Goal: Navigation & Orientation: Find specific page/section

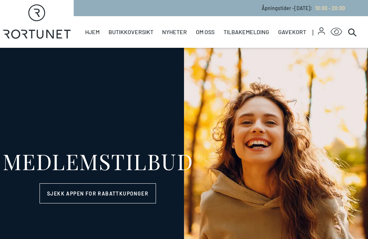
select select "NO"
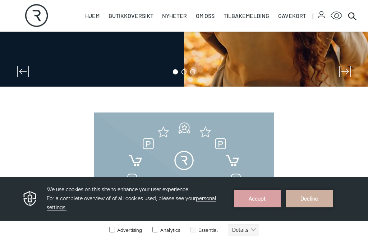
scroll to position [220, 0]
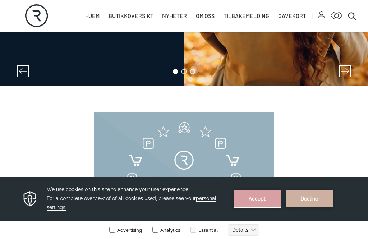
click at [264, 200] on button "Accept" at bounding box center [257, 198] width 47 height 17
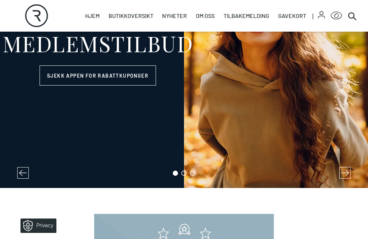
scroll to position [118, 0]
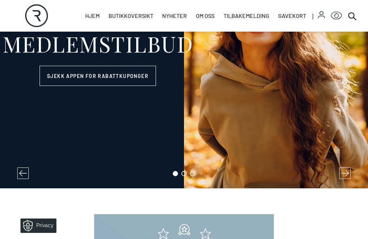
click at [356, 15] on icon at bounding box center [352, 16] width 9 height 9
click at [355, 14] on icon at bounding box center [352, 16] width 9 height 9
click at [0, 0] on link "Butikker" at bounding box center [0, 0] width 0 height 0
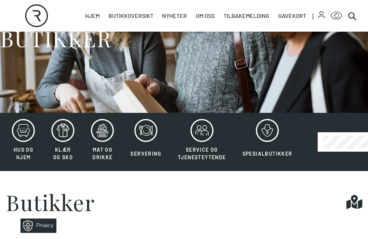
scroll to position [80, 0]
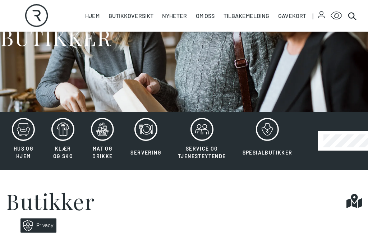
click at [26, 129] on icon at bounding box center [23, 131] width 13 height 6
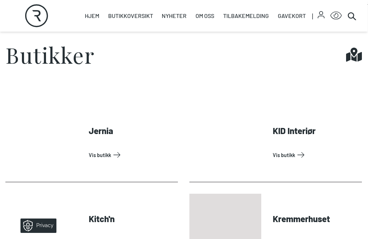
scroll to position [212, 0]
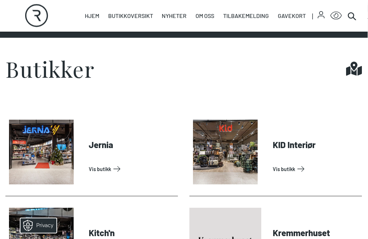
click at [290, 164] on link "Vis butikk" at bounding box center [316, 170] width 86 height 12
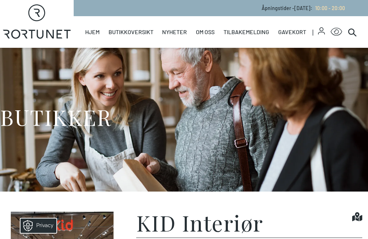
click at [355, 30] on icon at bounding box center [352, 32] width 9 height 9
click at [114, 1] on div "Åpningstider - [DATE] : 10:00 - 20:00" at bounding box center [221, 8] width 295 height 16
click at [0, 0] on link "Butikker" at bounding box center [0, 0] width 0 height 0
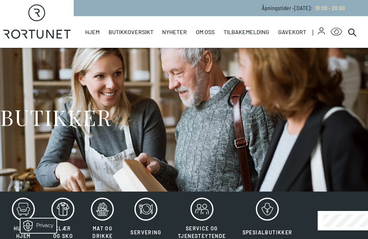
click at [27, 202] on icon at bounding box center [23, 209] width 23 height 23
click at [28, 218] on div "Privacy" at bounding box center [38, 226] width 37 height 16
